Goal: Share content

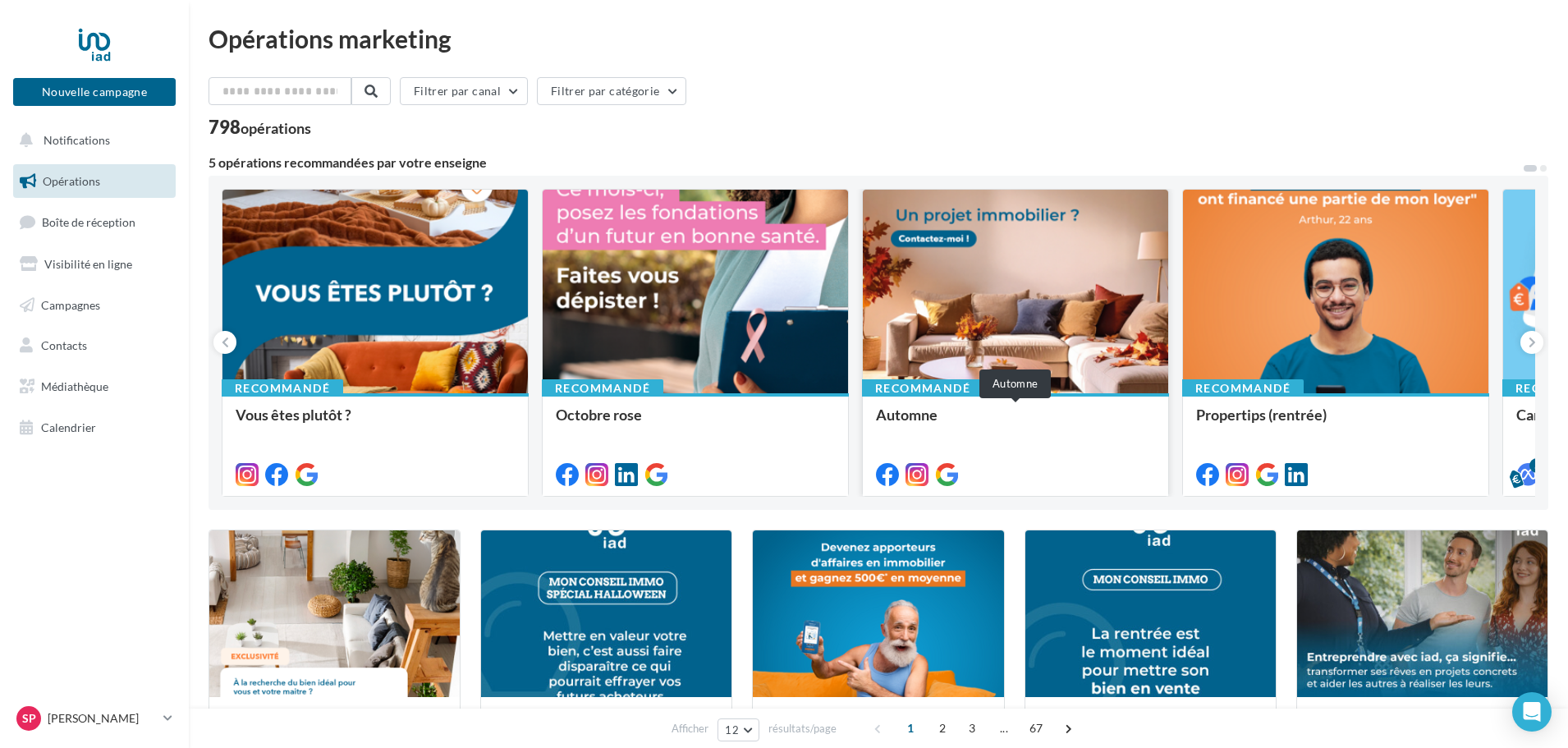
click at [1036, 436] on div "Automne" at bounding box center [1016, 423] width 279 height 33
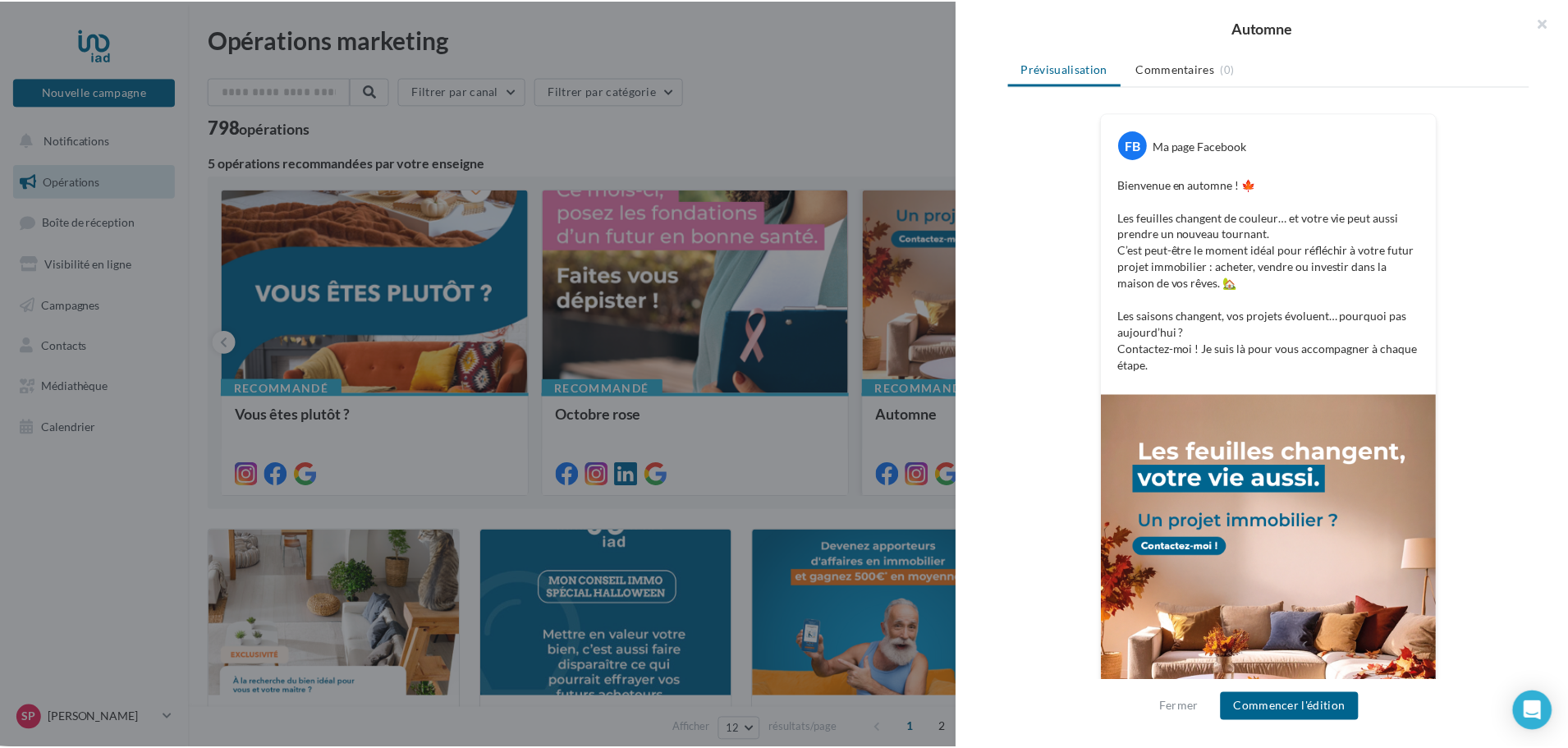
scroll to position [207, 0]
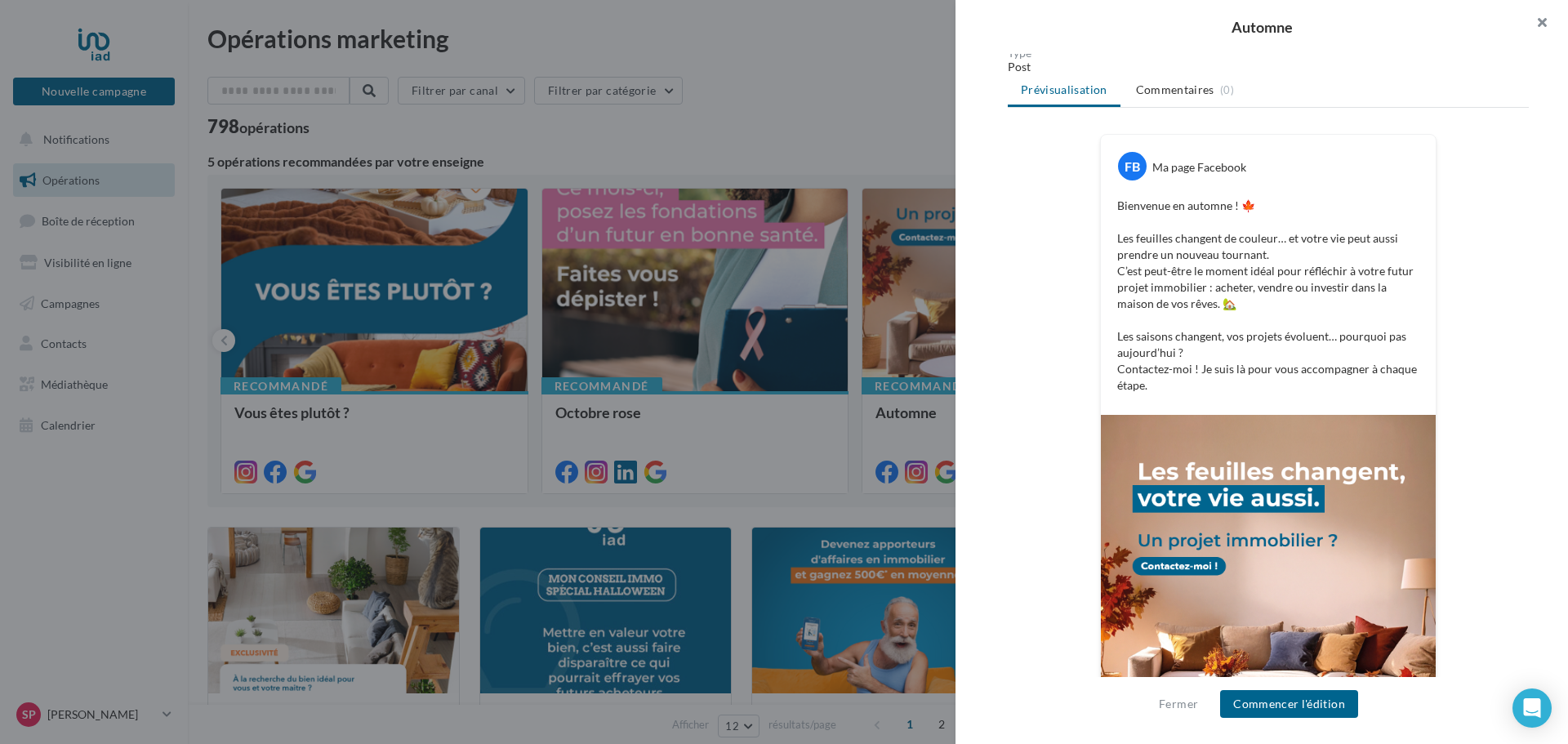
click at [1547, 25] on button "button" at bounding box center [1535, 25] width 66 height 49
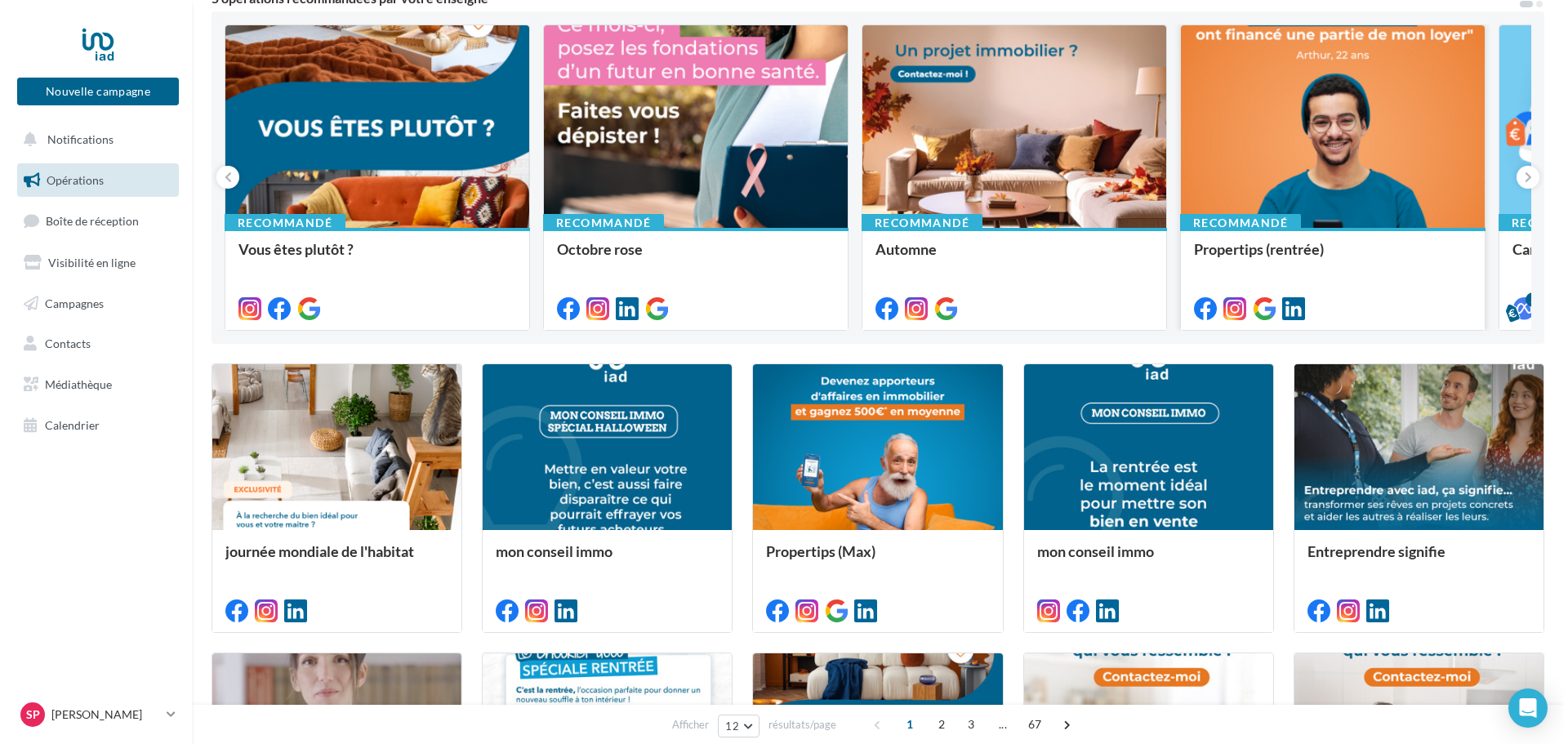
scroll to position [82, 0]
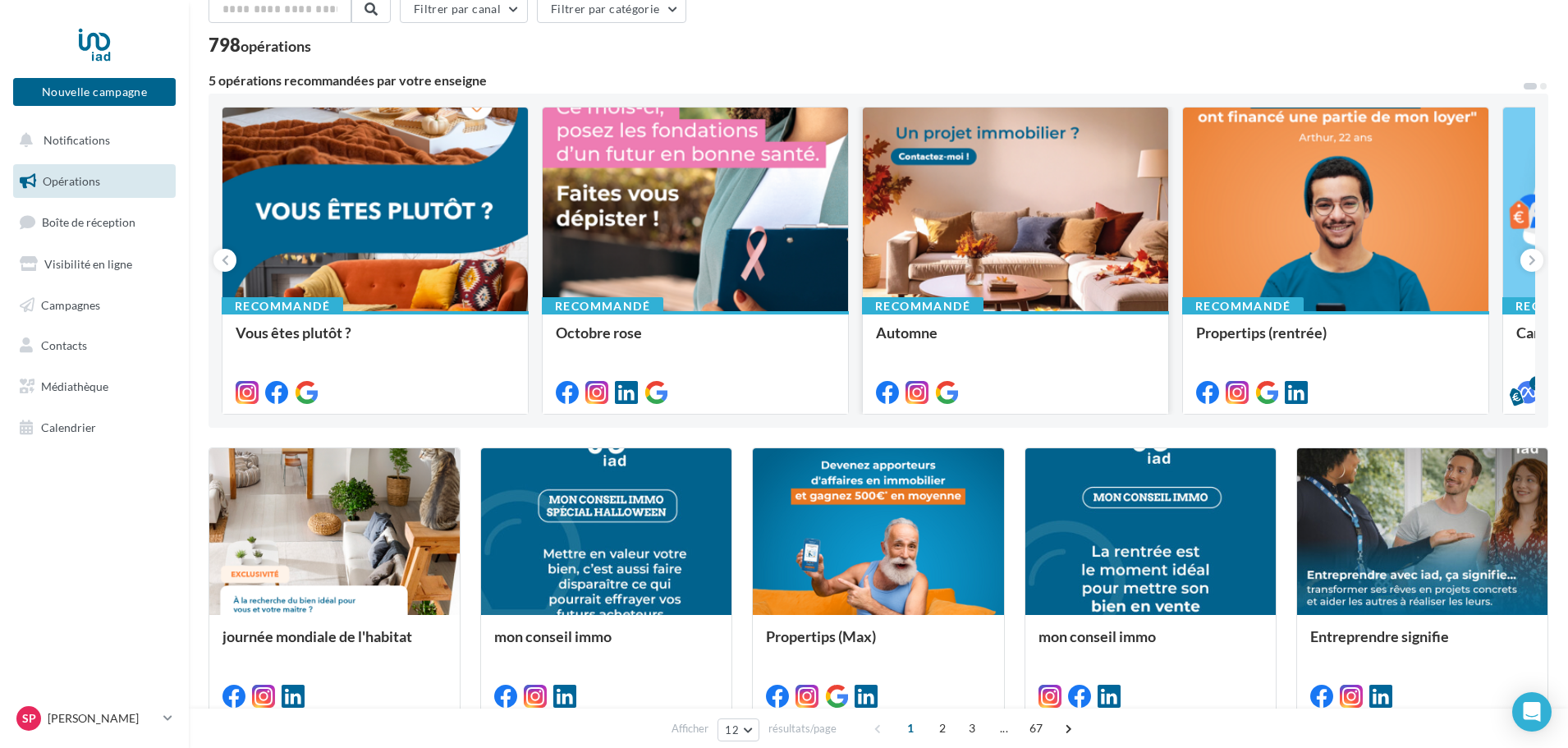
click at [932, 241] on div at bounding box center [1015, 211] width 306 height 205
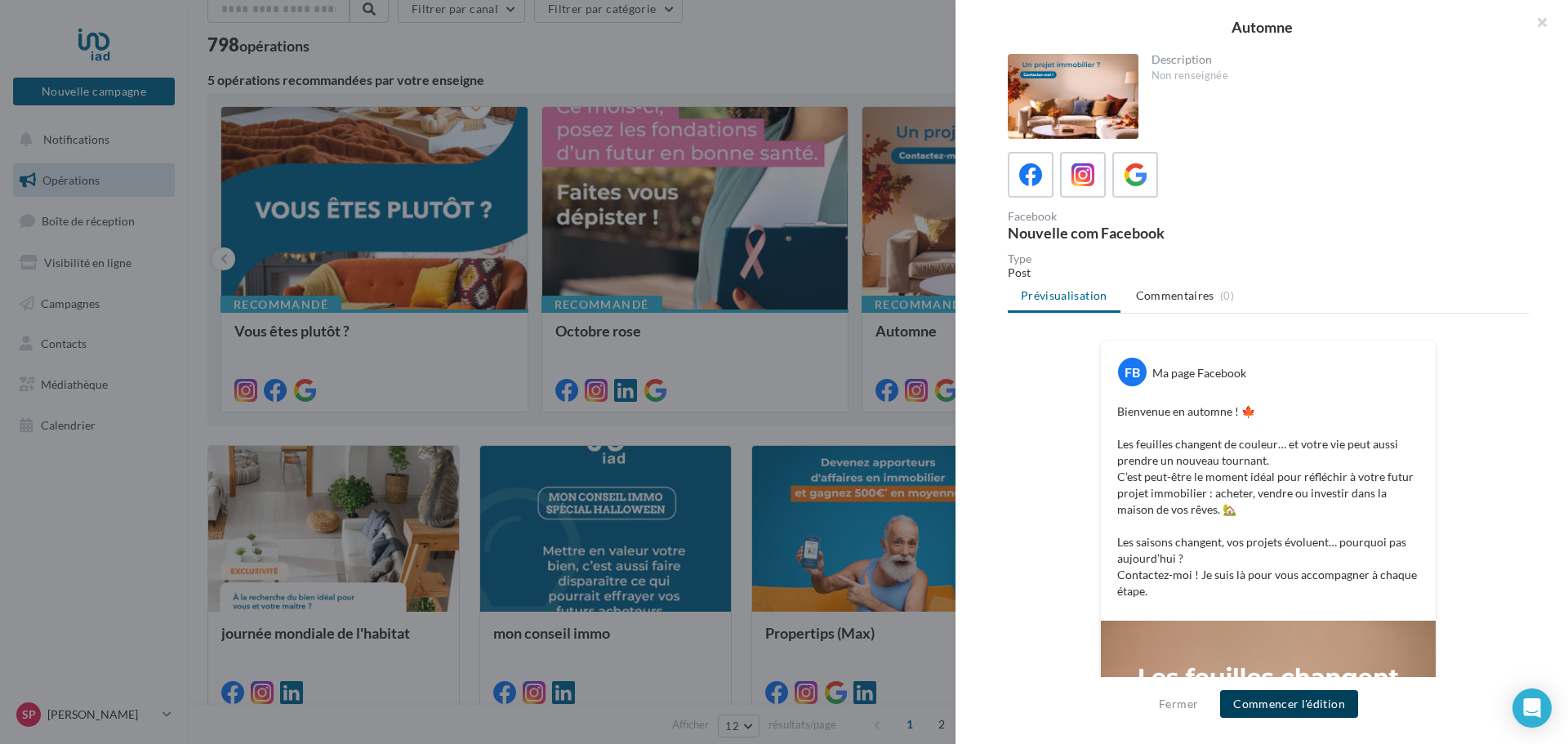
click at [1310, 710] on button "Commencer l'édition" at bounding box center [1289, 704] width 138 height 28
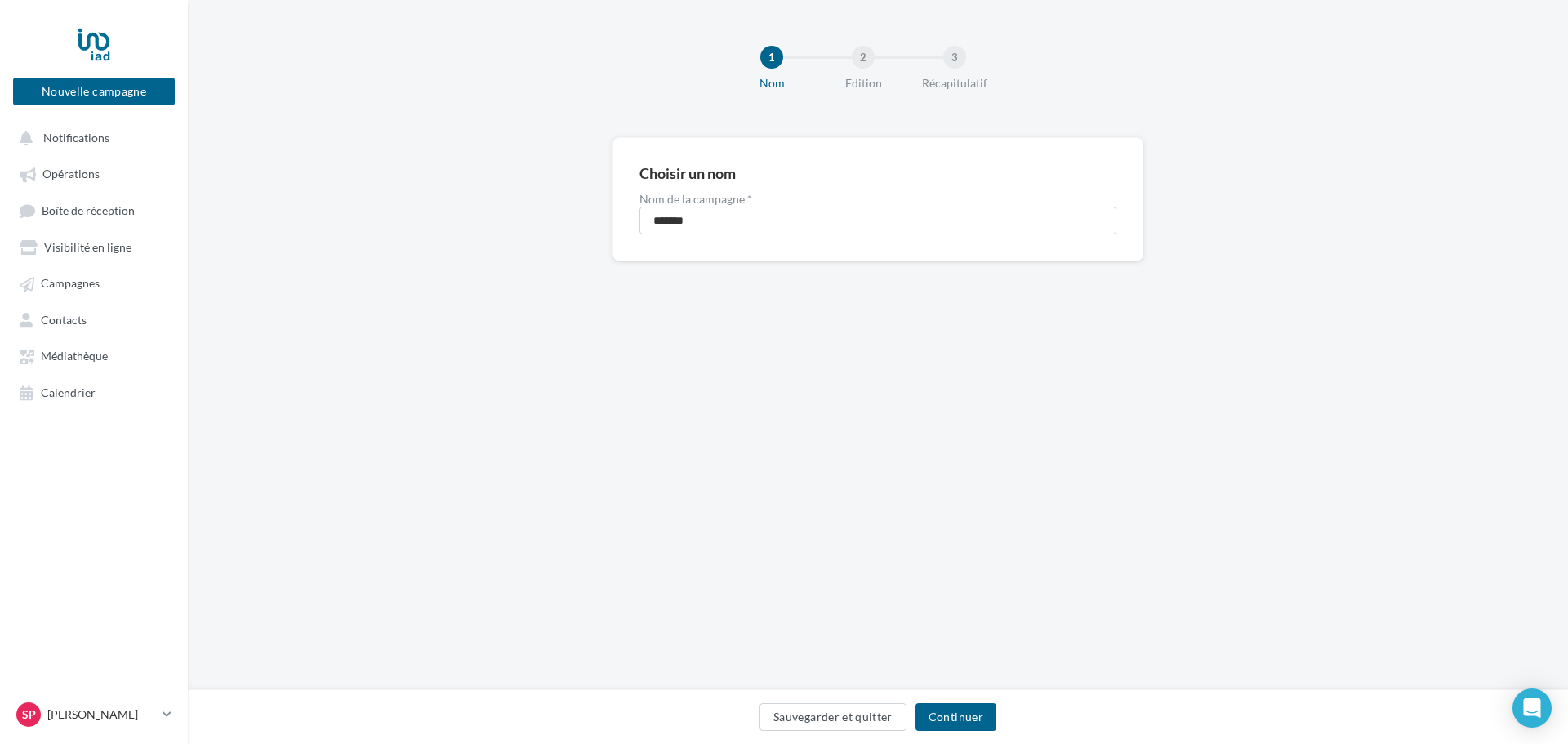
click at [956, 701] on div "Sauvegarder et quitter Continuer" at bounding box center [878, 717] width 1380 height 54
click at [955, 707] on button "Continuer" at bounding box center [955, 717] width 81 height 28
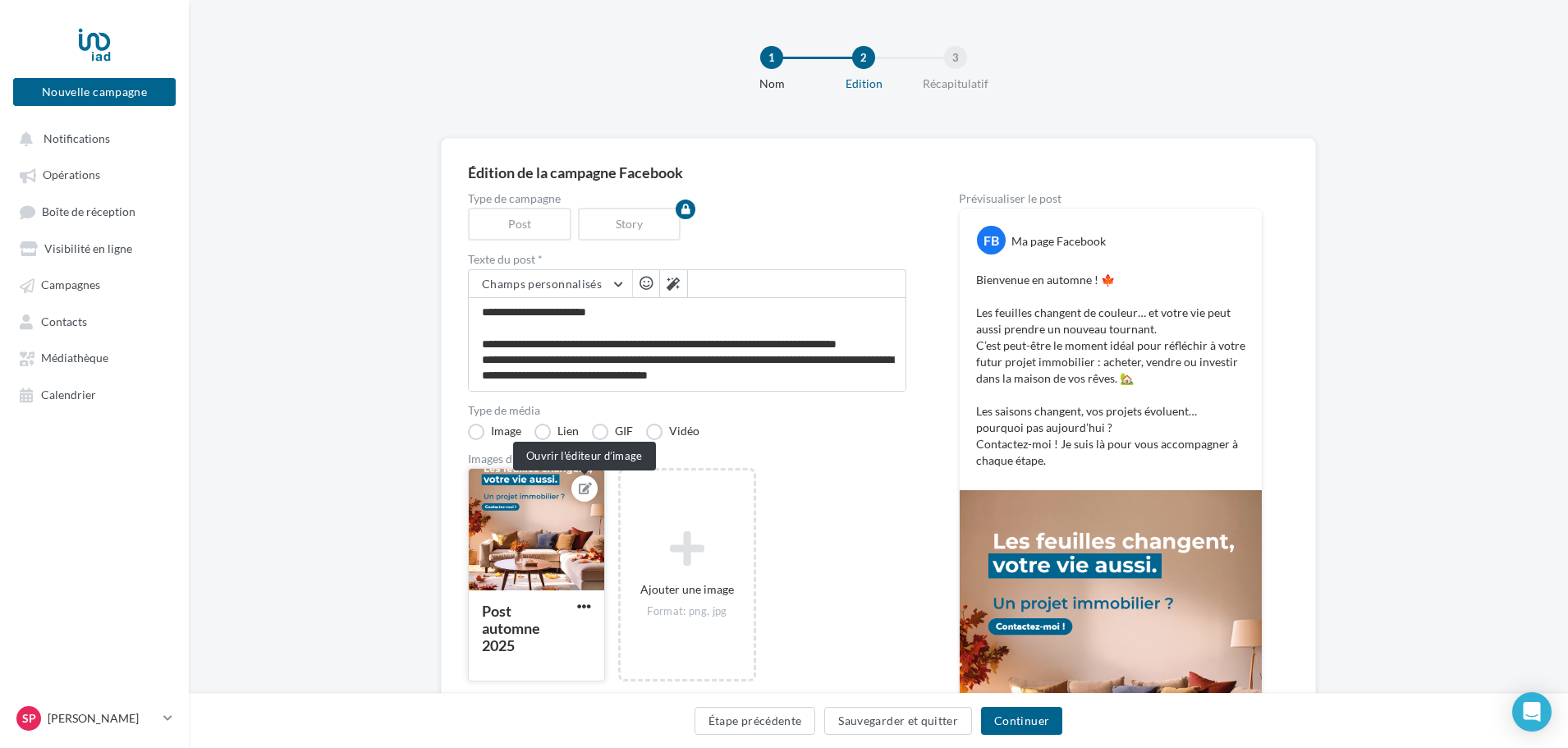
click at [591, 480] on button at bounding box center [584, 488] width 13 height 20
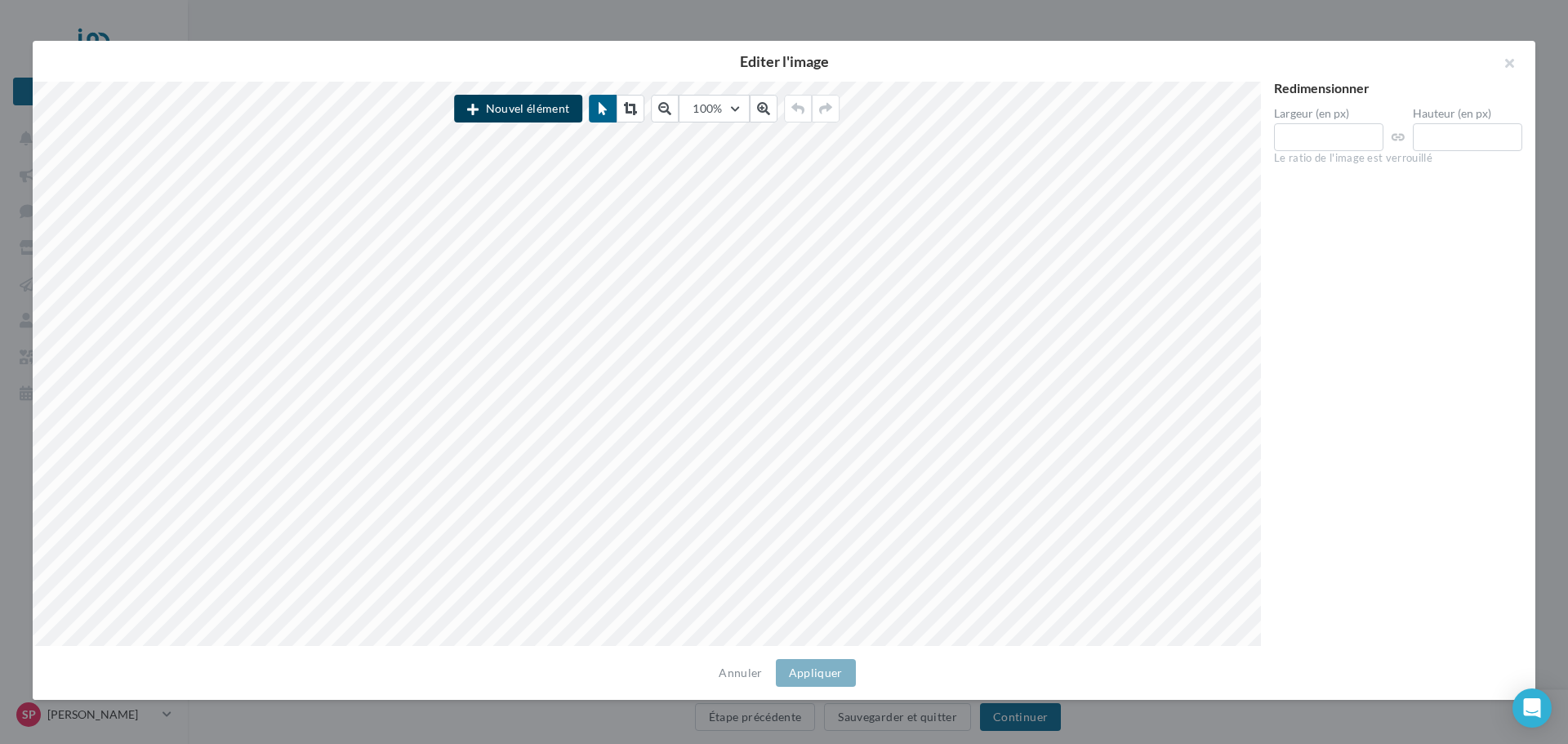
click at [525, 105] on button "Nouvel élément" at bounding box center [518, 108] width 129 height 28
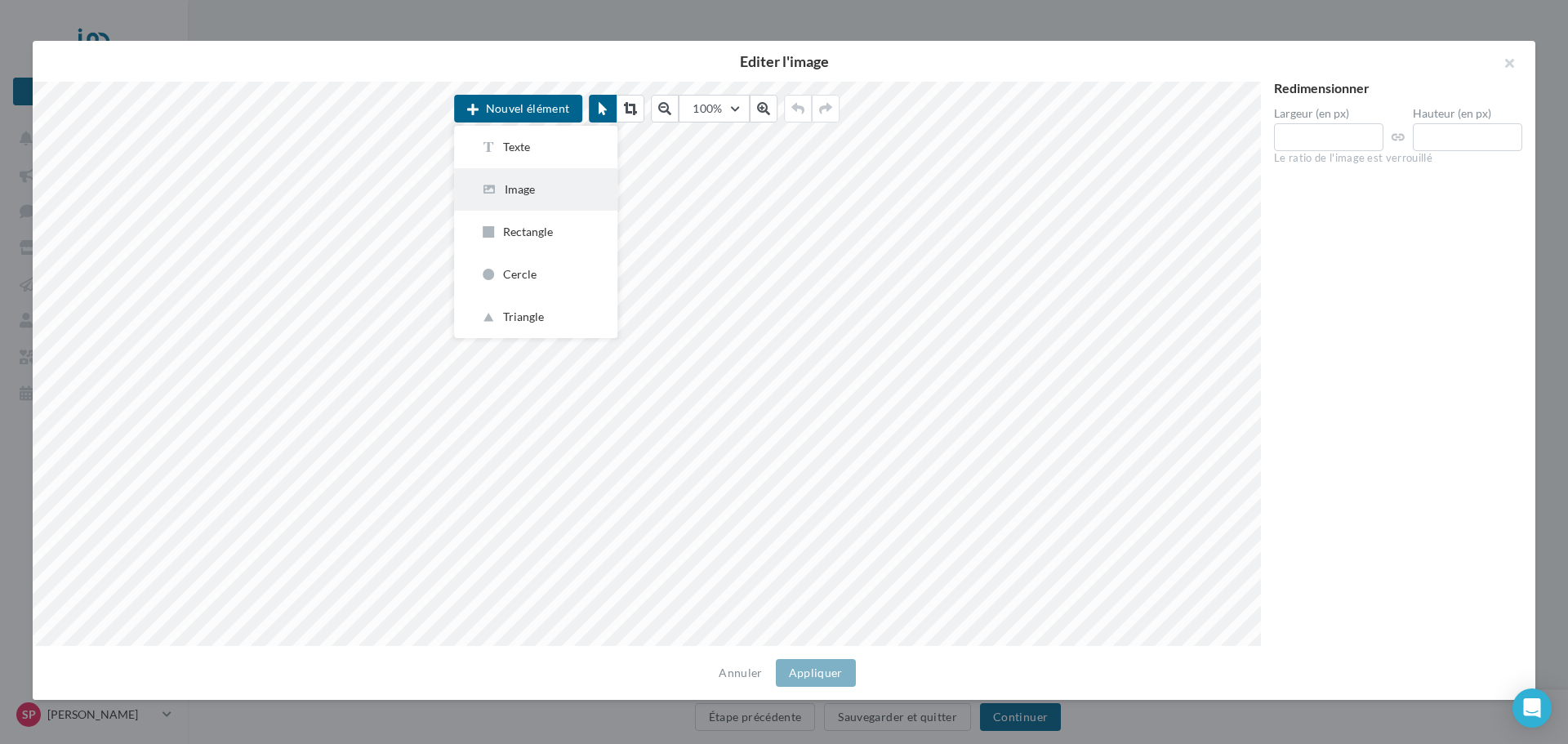
click at [520, 186] on div "Image" at bounding box center [535, 189] width 111 height 16
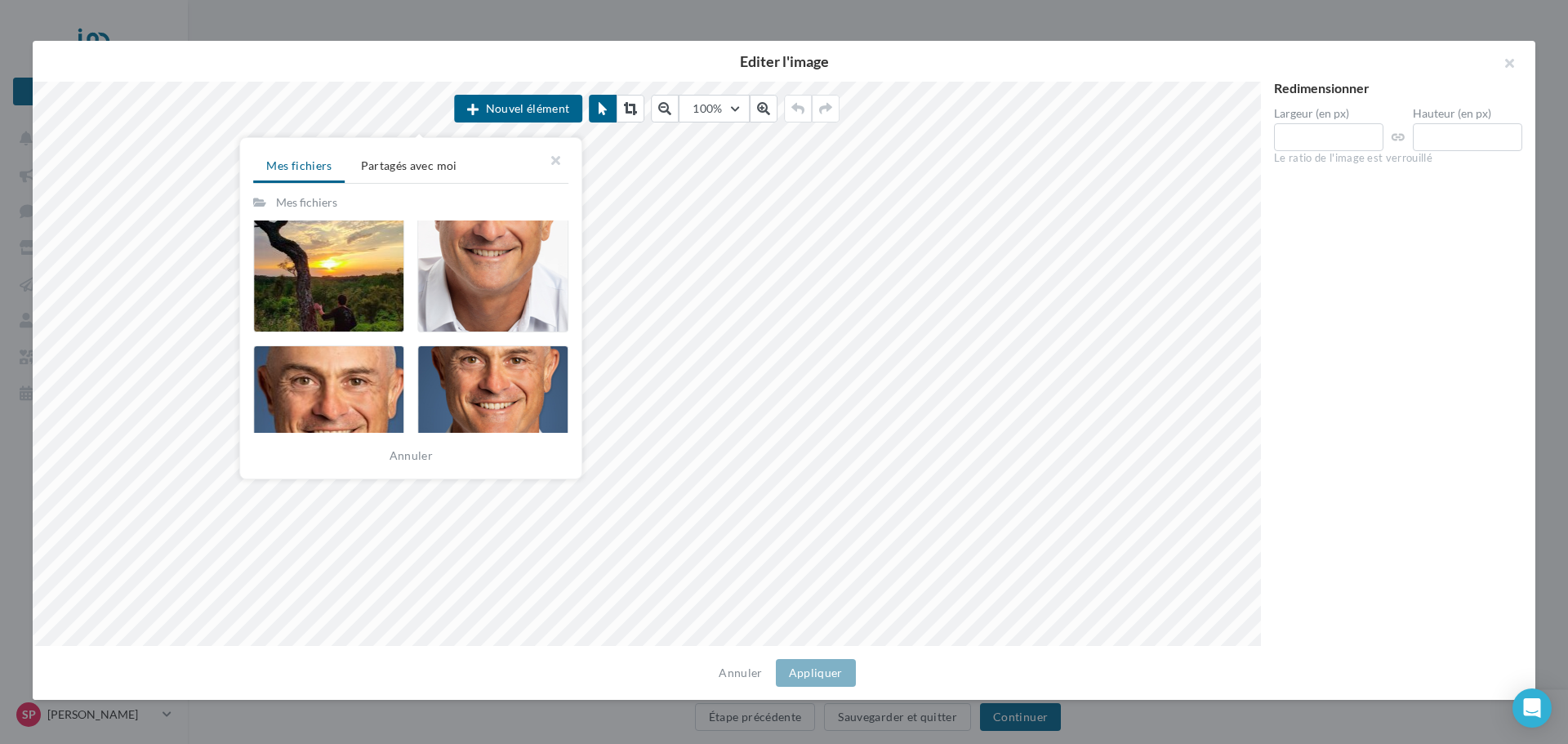
scroll to position [307, 0]
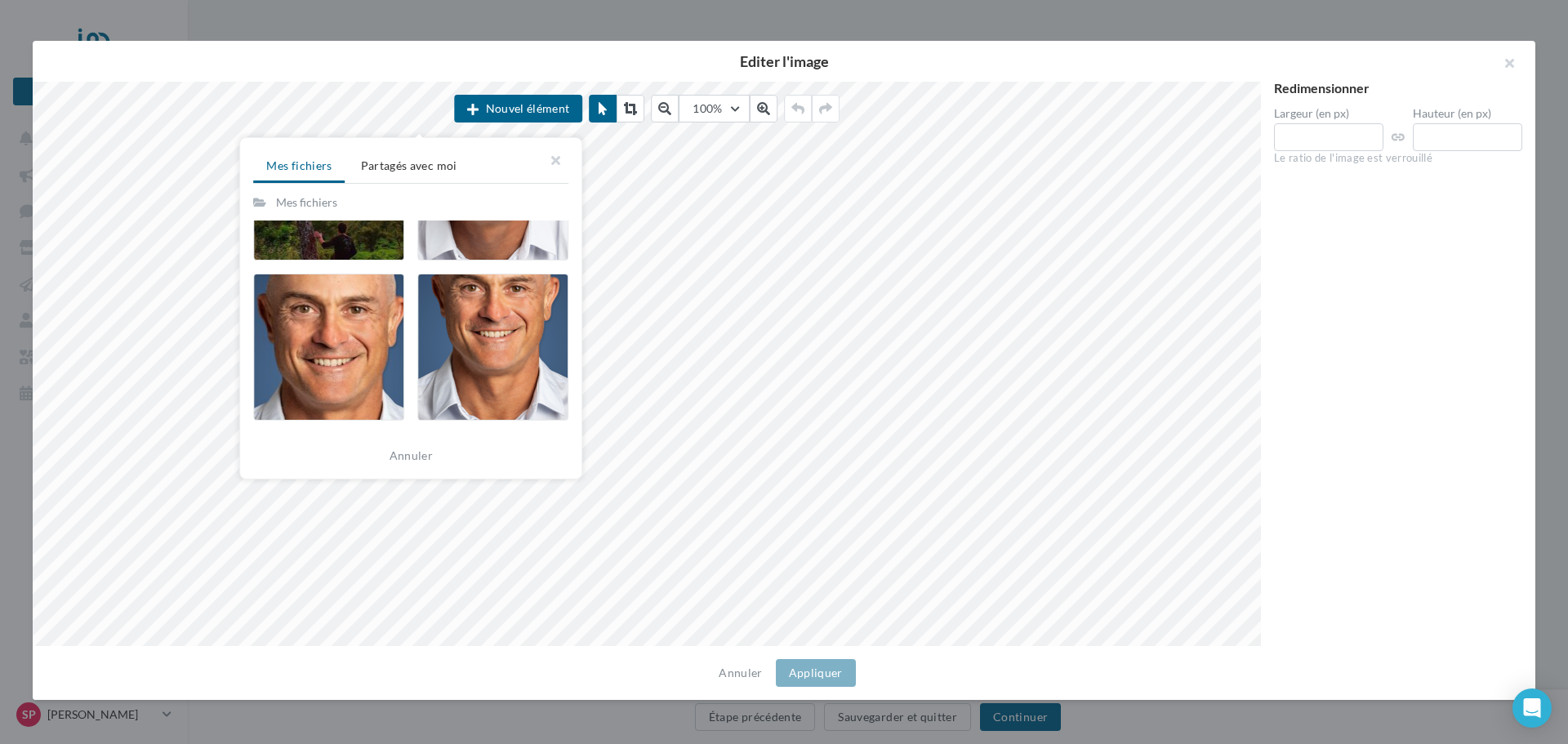
click at [682, 354] on div "Nouvel élément Mes fichiers Partagés avec moi Mes fichiers Sollicitation d'avis…" at bounding box center [646, 363] width 1228 height 564
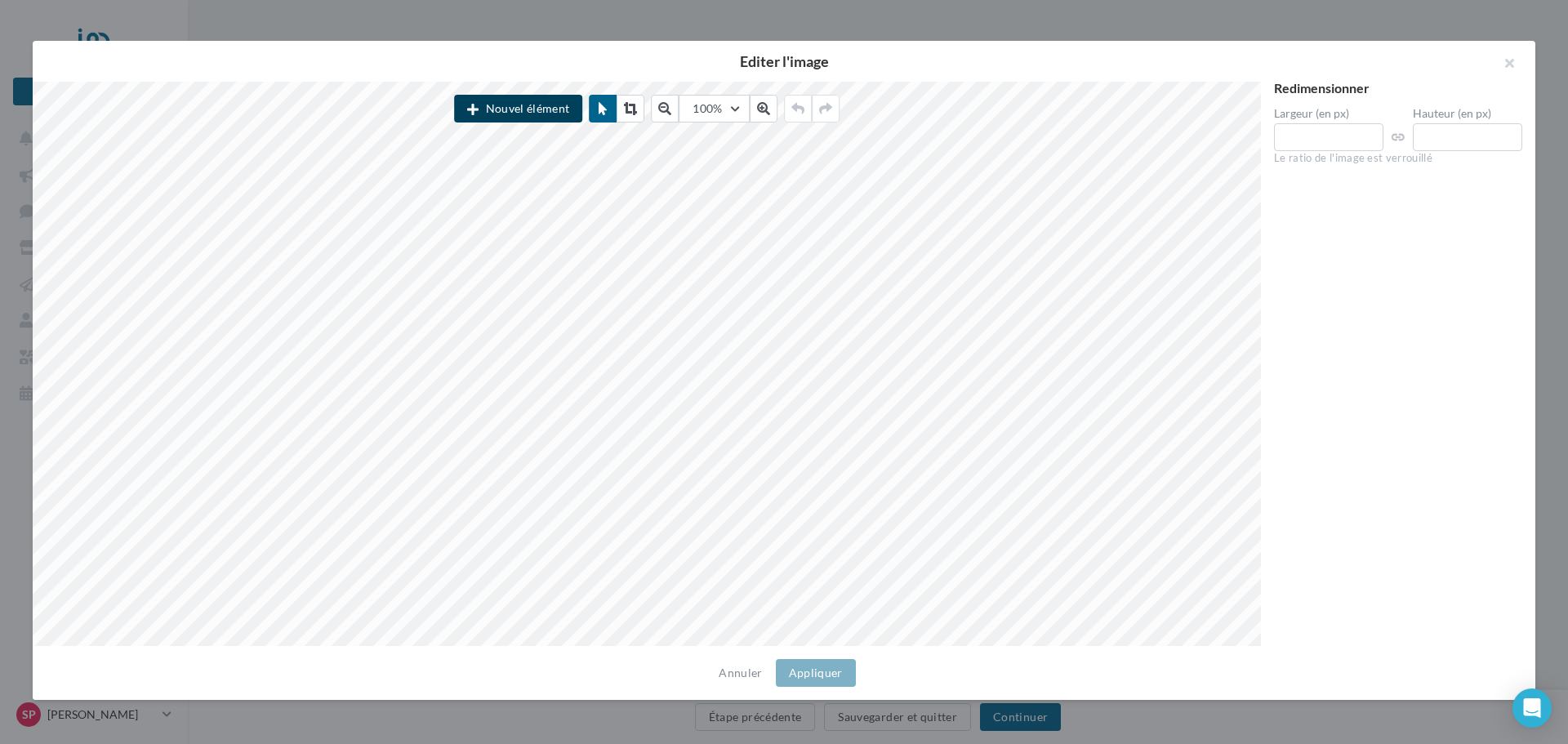
click at [553, 110] on button "Nouvel élément" at bounding box center [518, 108] width 129 height 28
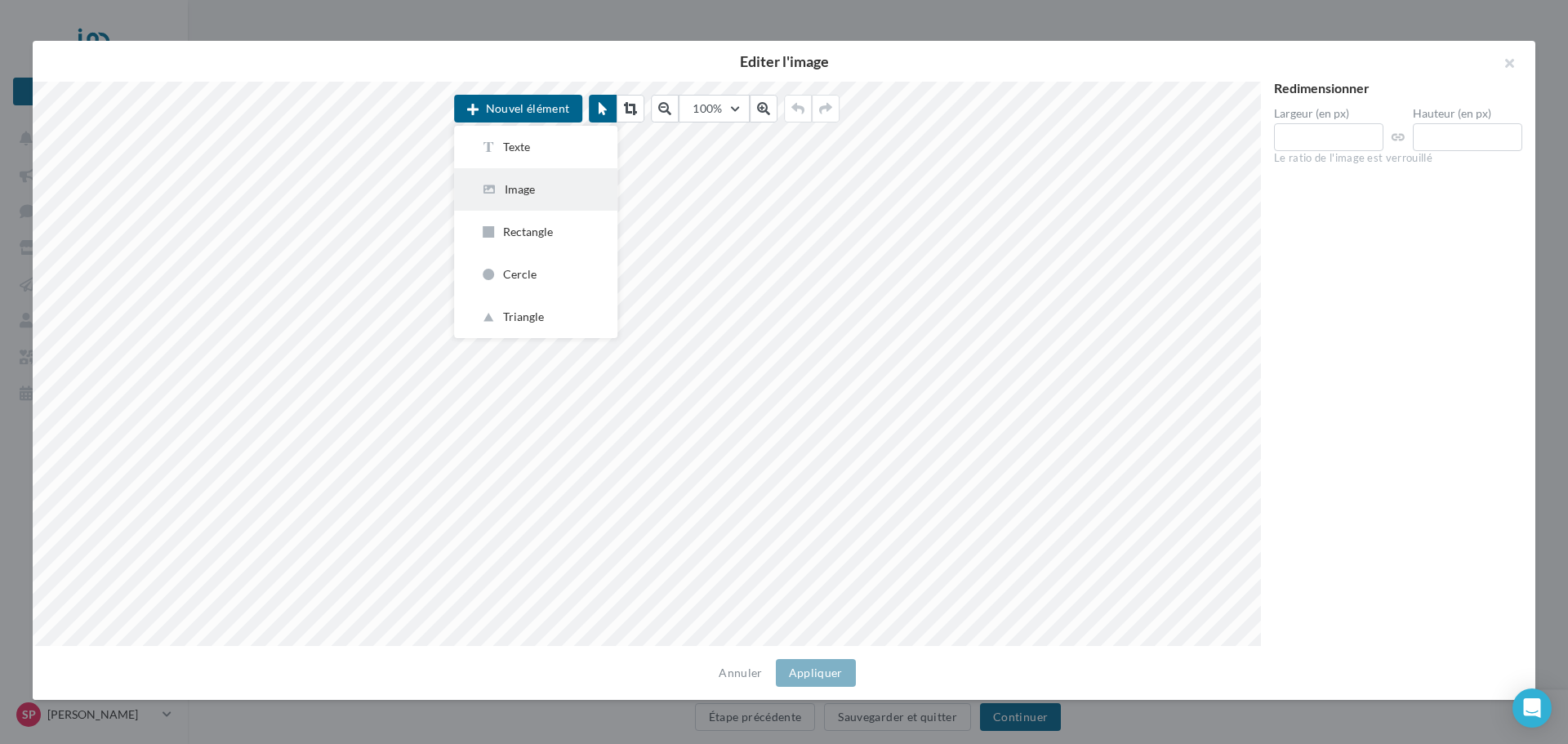
click at [534, 186] on div "Image" at bounding box center [535, 189] width 111 height 16
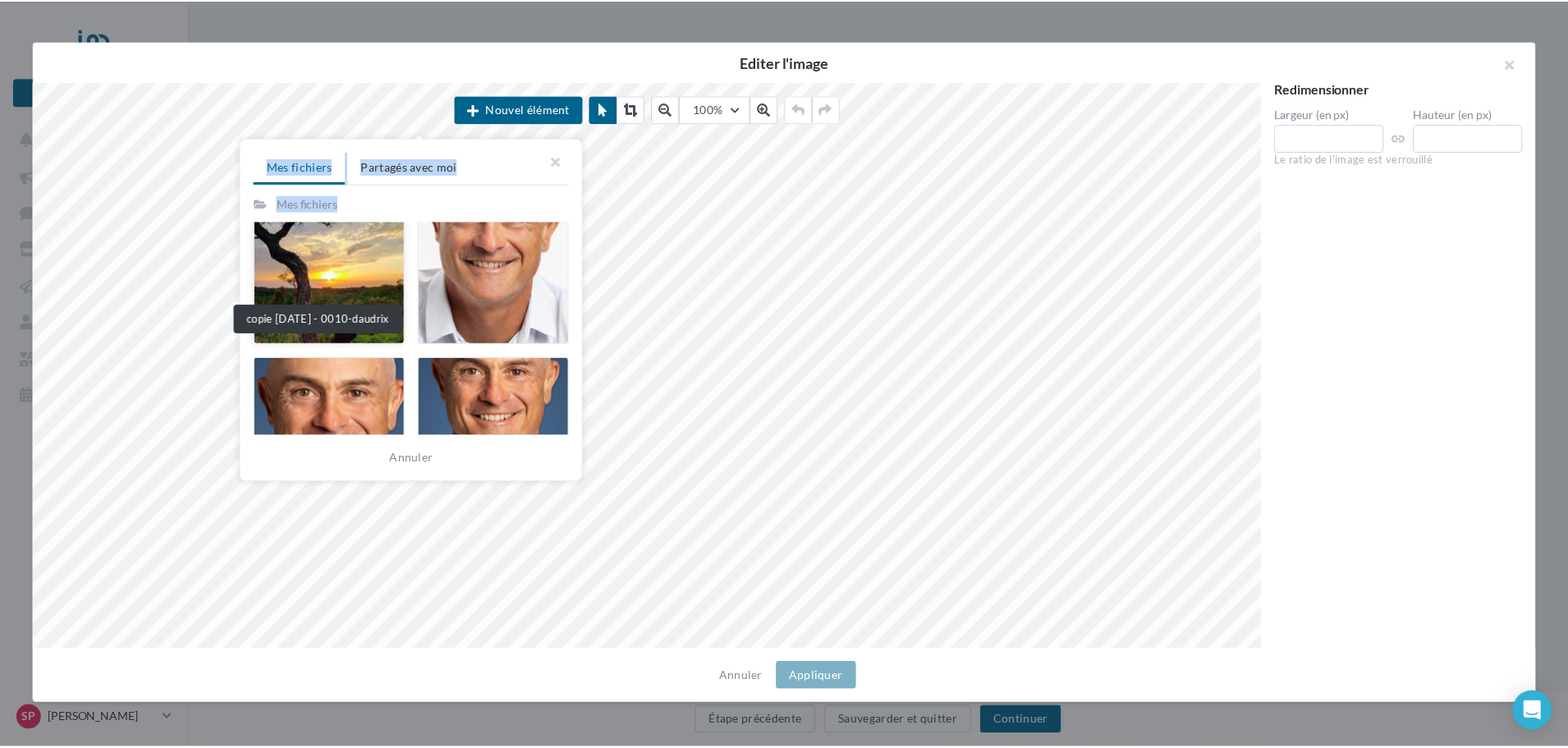
scroll to position [228, 0]
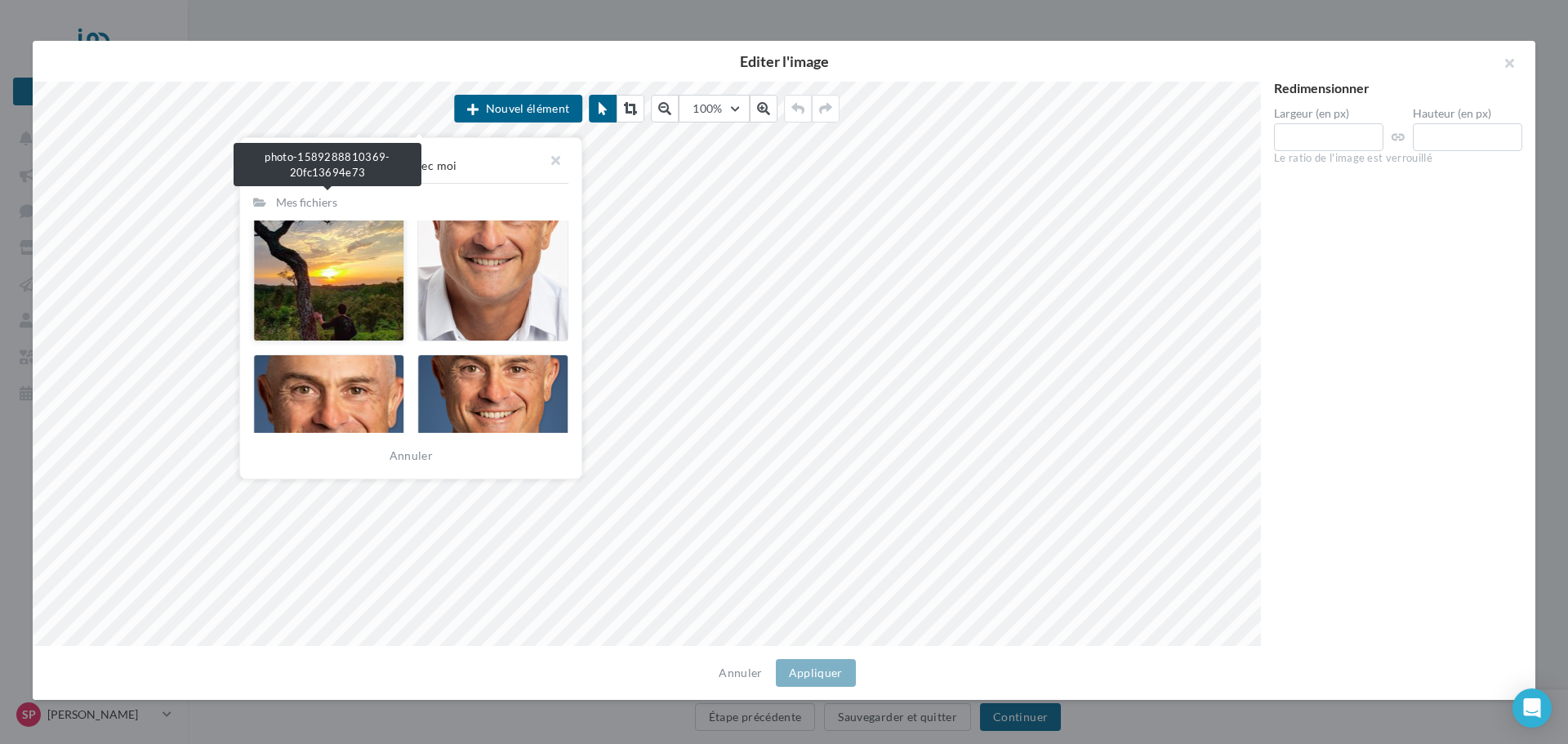
click at [336, 271] on div at bounding box center [328, 267] width 151 height 147
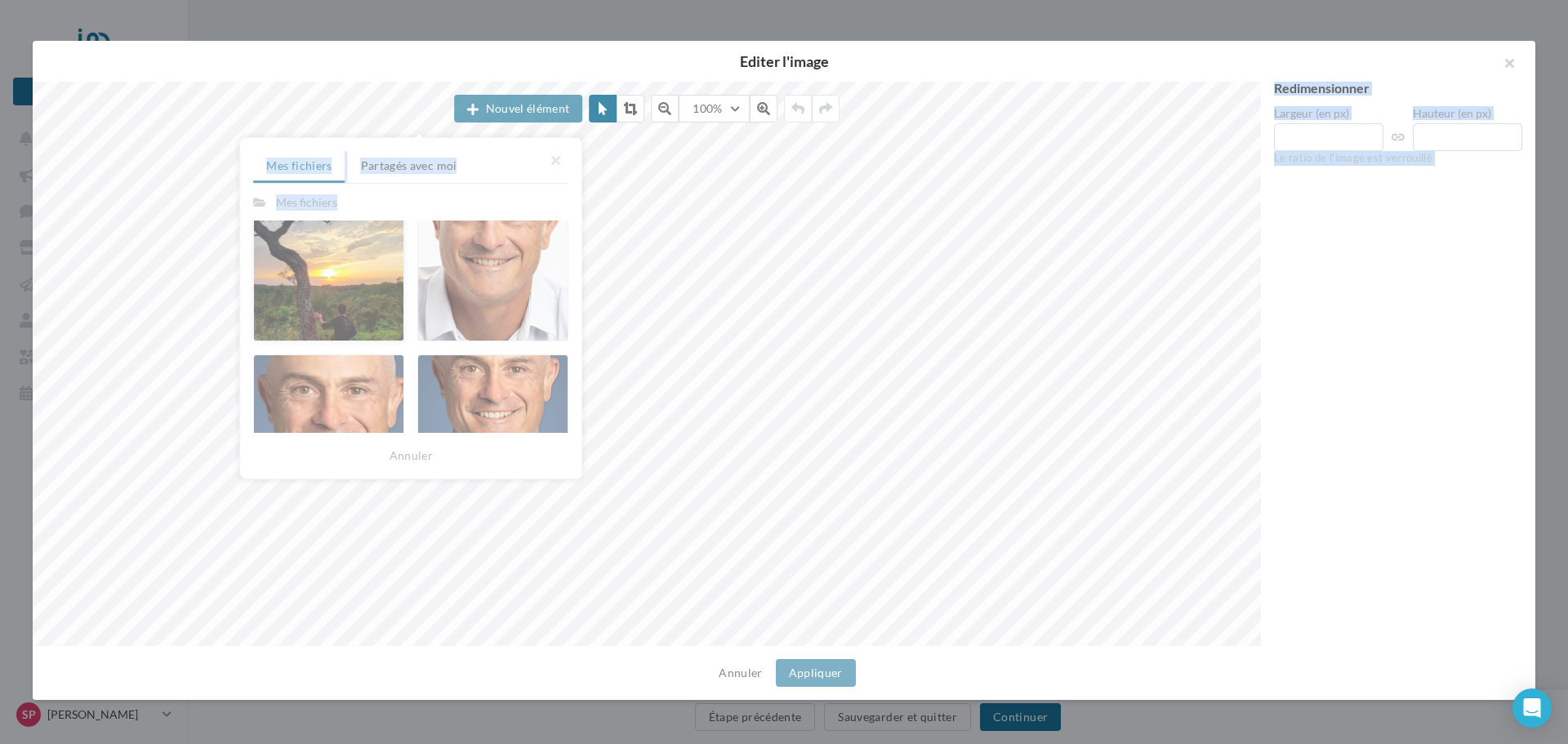
click at [336, 271] on div at bounding box center [777, 363] width 1490 height 564
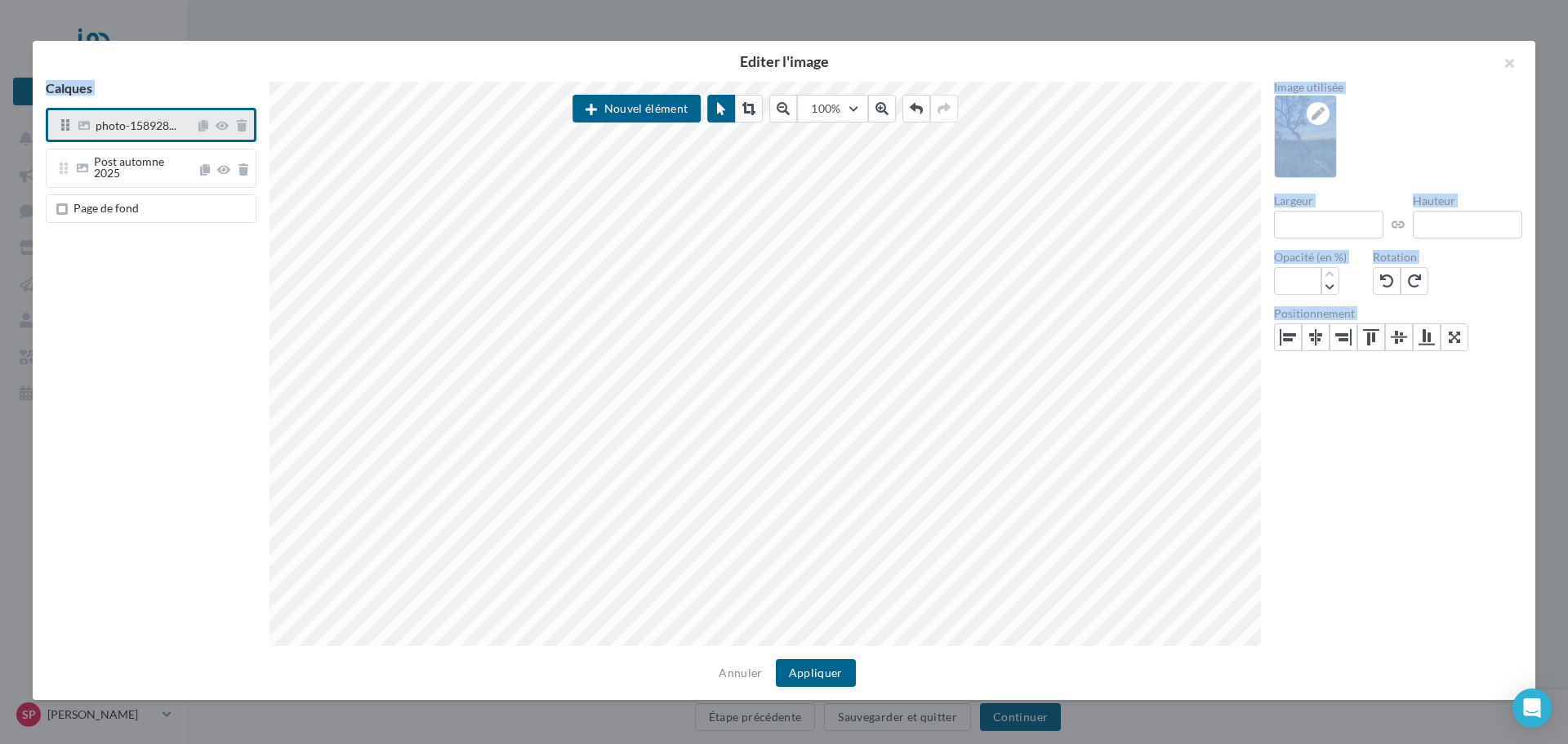
click at [155, 207] on span "Page de fond" at bounding box center [154, 209] width 190 height 13
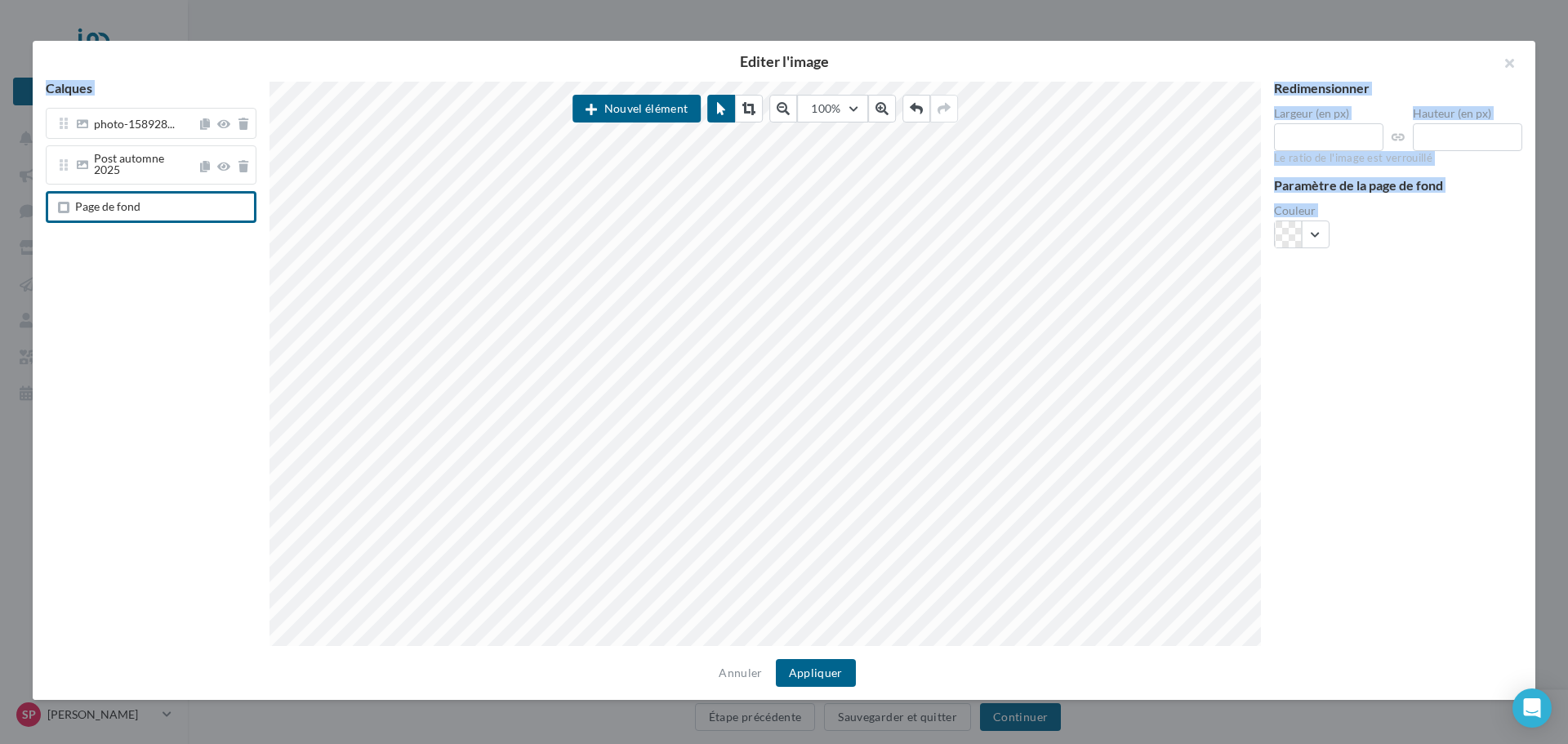
click at [155, 207] on div "Page de fond" at bounding box center [151, 206] width 210 height 31
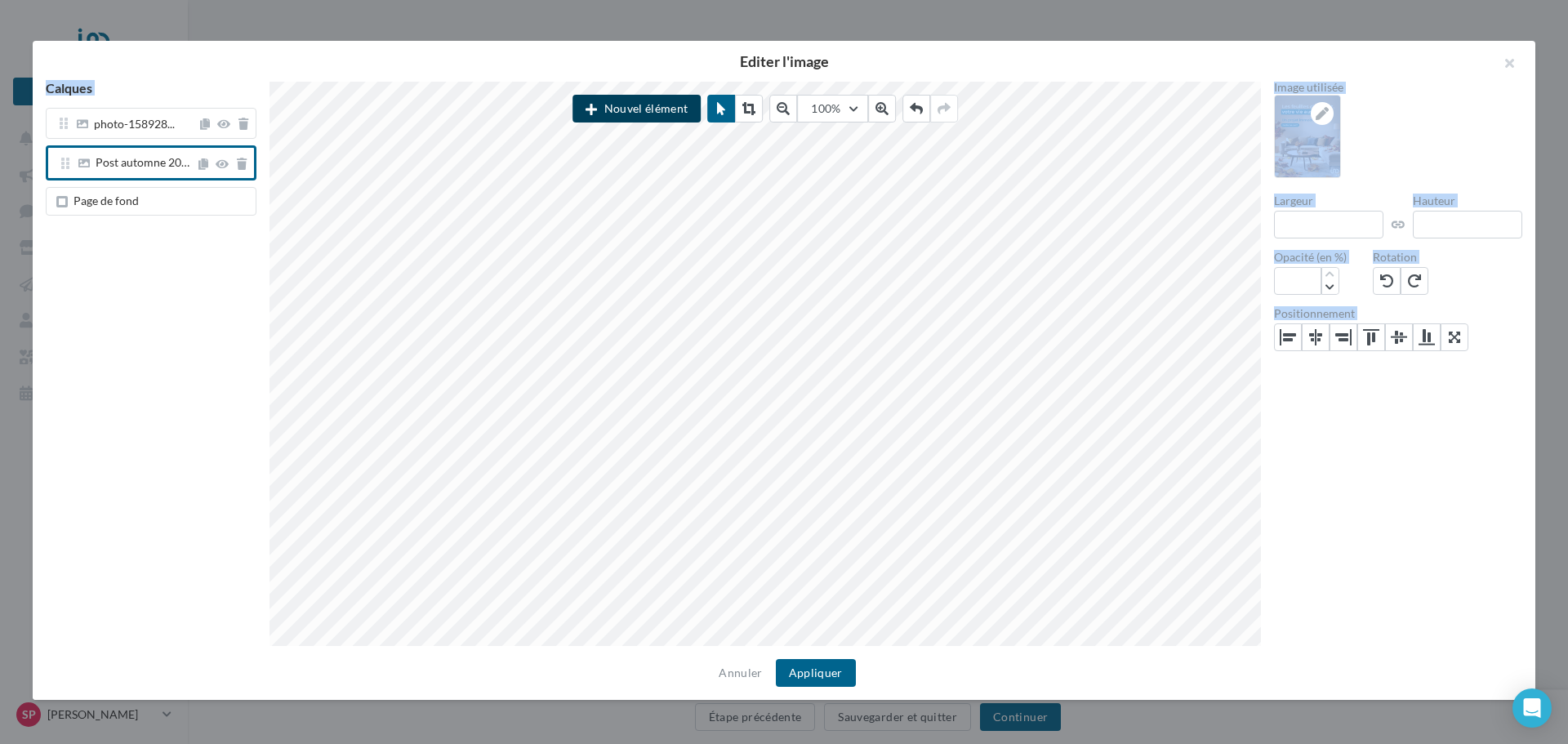
click at [644, 116] on button "Nouvel élément" at bounding box center [636, 108] width 129 height 28
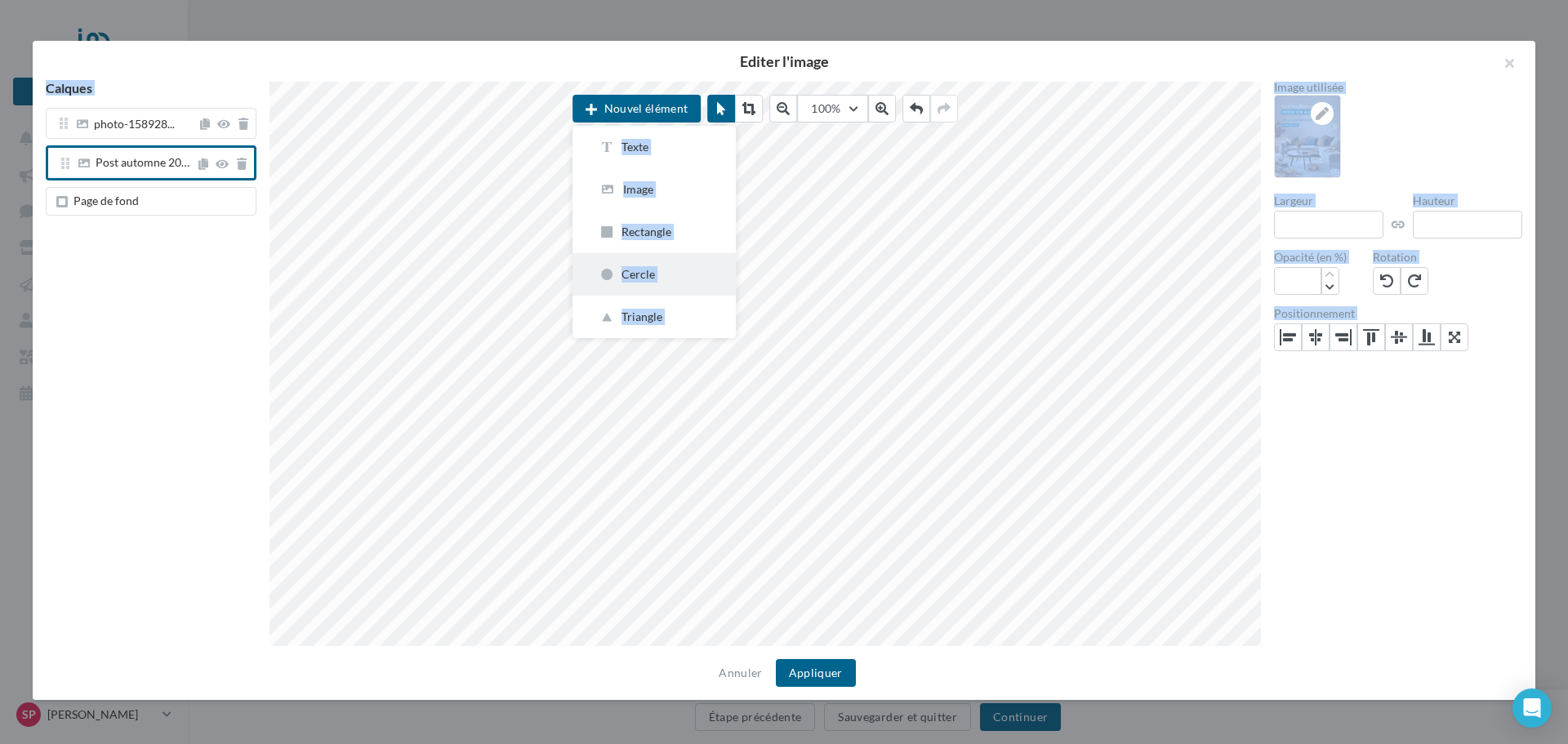
click at [652, 272] on div "Cercle" at bounding box center [654, 274] width 111 height 16
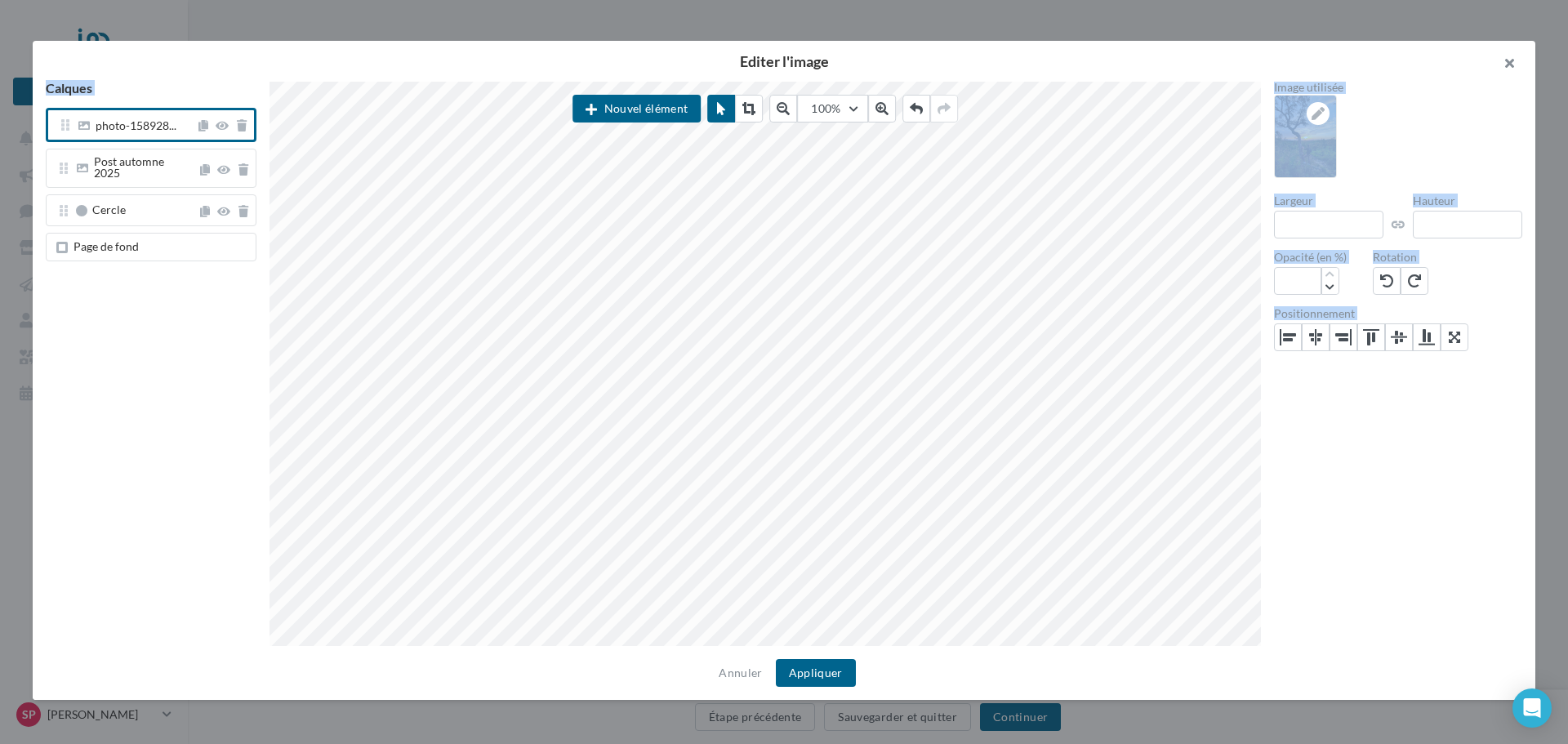
click at [1505, 65] on button "button" at bounding box center [1502, 66] width 66 height 49
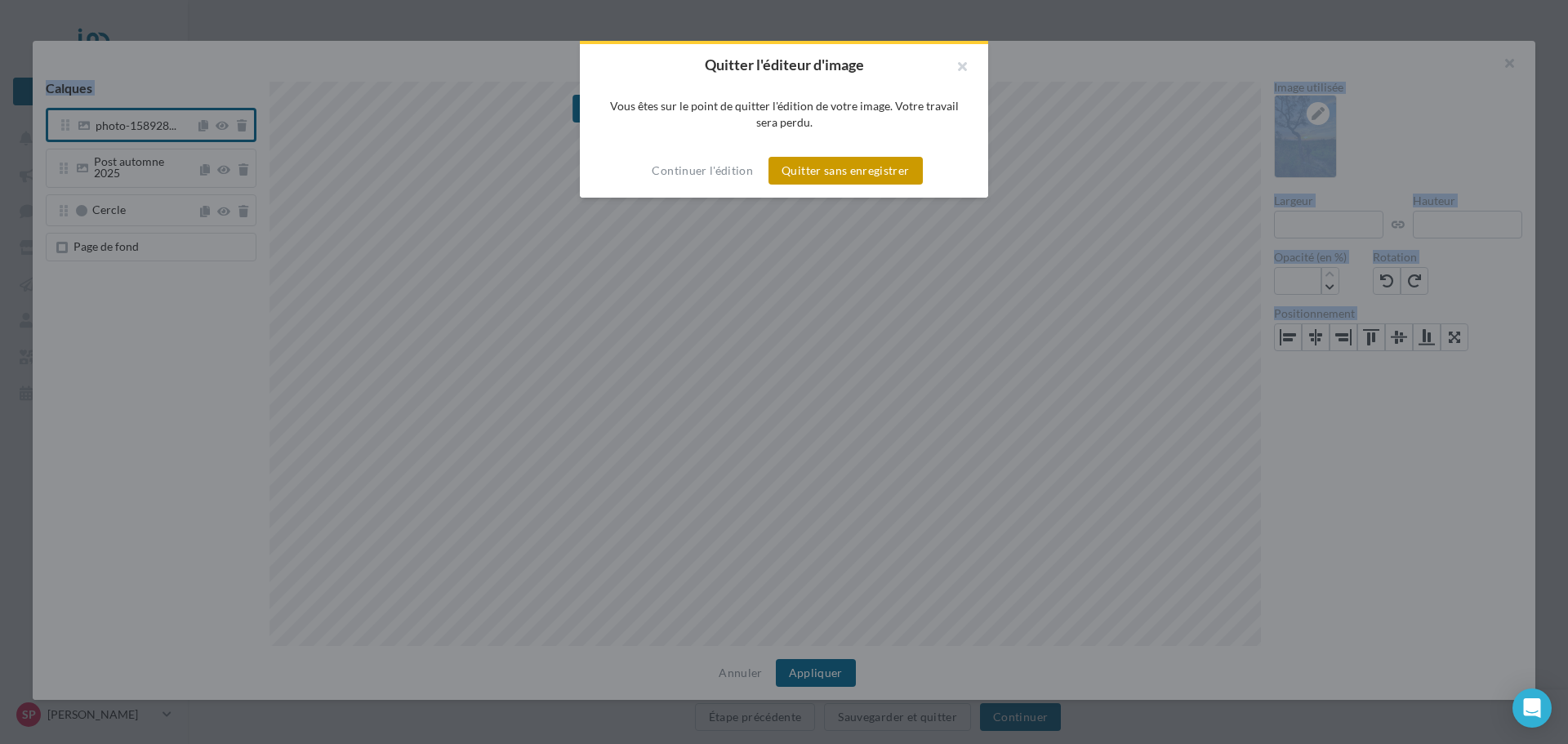
click at [810, 175] on button "Quitter sans enregistrer" at bounding box center [845, 170] width 153 height 28
